Goal: Information Seeking & Learning: Find specific fact

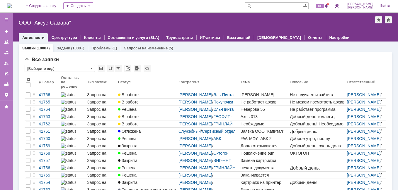
click at [280, 7] on input "text" at bounding box center [274, 5] width 58 height 7
type input "41528"
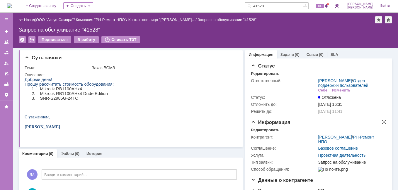
click at [321, 140] on link "[PERSON_NAME]" at bounding box center [335, 137] width 34 height 5
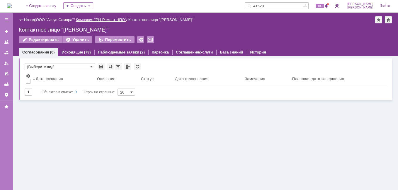
click at [124, 20] on link "Компания "РН-Ремонт НПО"" at bounding box center [101, 20] width 50 height 4
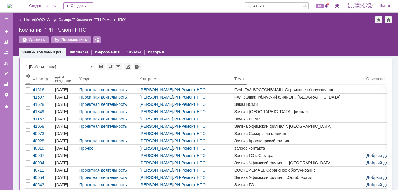
drag, startPoint x: 77, startPoint y: 85, endPoint x: 67, endPoint y: 92, distance: 11.8
click at [67, 92] on body "Идет загрузка, пожалуйста, подождите. На домашнюю + Создать заявку Создать 4152…" at bounding box center [199, 95] width 398 height 190
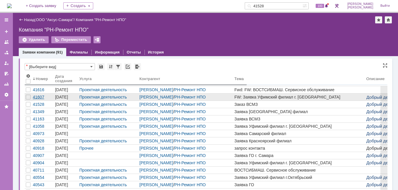
click at [42, 97] on div "41607" at bounding box center [43, 97] width 20 height 5
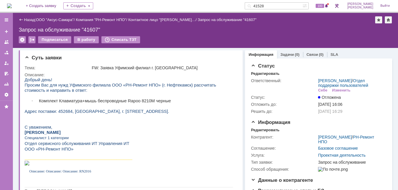
click at [24, 20] on link "Назад" at bounding box center [29, 20] width 11 height 4
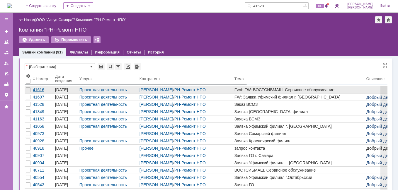
click at [43, 89] on div "41616" at bounding box center [43, 90] width 20 height 5
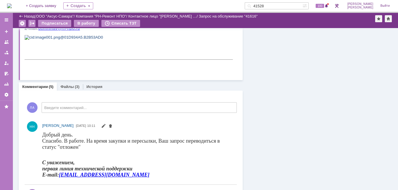
scroll to position [351, 0]
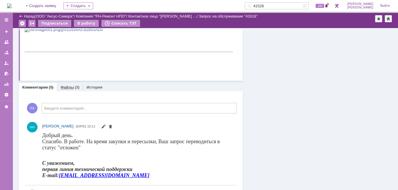
click at [73, 88] on div "Файлы (3)" at bounding box center [69, 88] width 19 height 4
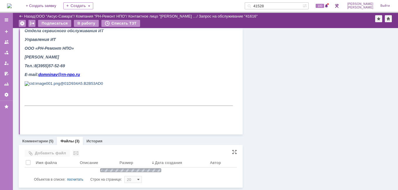
scroll to position [318, 0]
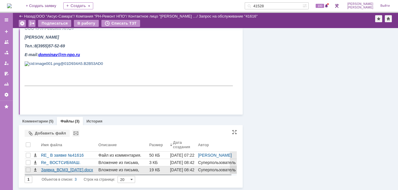
click at [76, 169] on div "Заявка_ВСМЗ_[DATE].docx" at bounding box center [68, 170] width 55 height 5
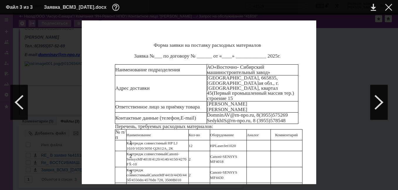
scroll to position [0, 0]
click at [387, 8] on div at bounding box center [388, 7] width 7 height 7
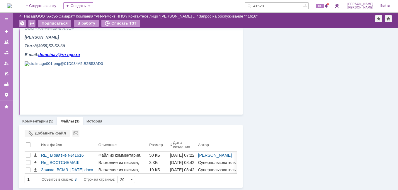
click at [51, 18] on link "ООО "Аксус-Самара"" at bounding box center [55, 16] width 38 height 4
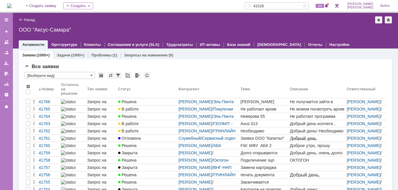
click at [287, 6] on input "41528" at bounding box center [274, 5] width 58 height 7
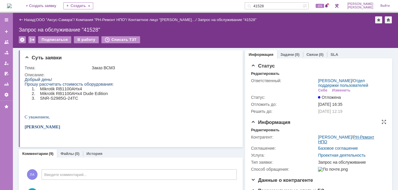
click at [332, 144] on link "РН-Ремонт НПО" at bounding box center [346, 139] width 56 height 9
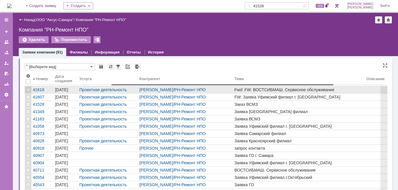
drag, startPoint x: 121, startPoint y: 85, endPoint x: 228, endPoint y: 87, distance: 107.2
click at [228, 87] on body "Идет загрузка, пожалуйста, подождите. На домашнюю + Создать заявку Создать 4152…" at bounding box center [199, 95] width 398 height 190
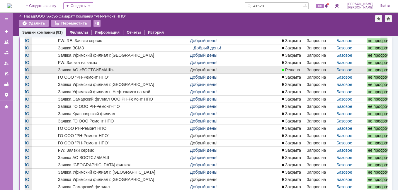
click at [100, 69] on div "Заявка АО «ВОСТСИБМАШ»" at bounding box center [122, 70] width 129 height 5
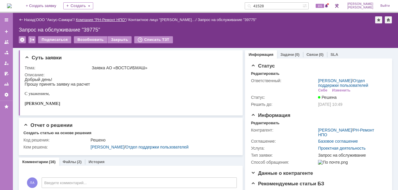
click at [124, 18] on link "Компания "РН-Ремонт НПО"" at bounding box center [101, 20] width 50 height 4
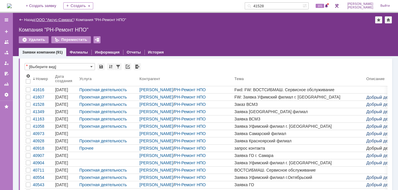
click at [50, 20] on link "ООО "Аксус-Самара"" at bounding box center [55, 20] width 38 height 4
